Goal: Navigation & Orientation: Find specific page/section

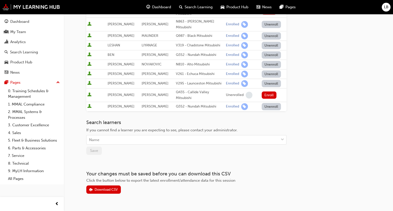
scroll to position [106, 0]
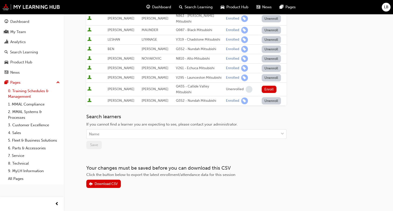
click at [17, 91] on link "0. Training Schedules & Management" at bounding box center [34, 93] width 56 height 13
